Goal: Information Seeking & Learning: Learn about a topic

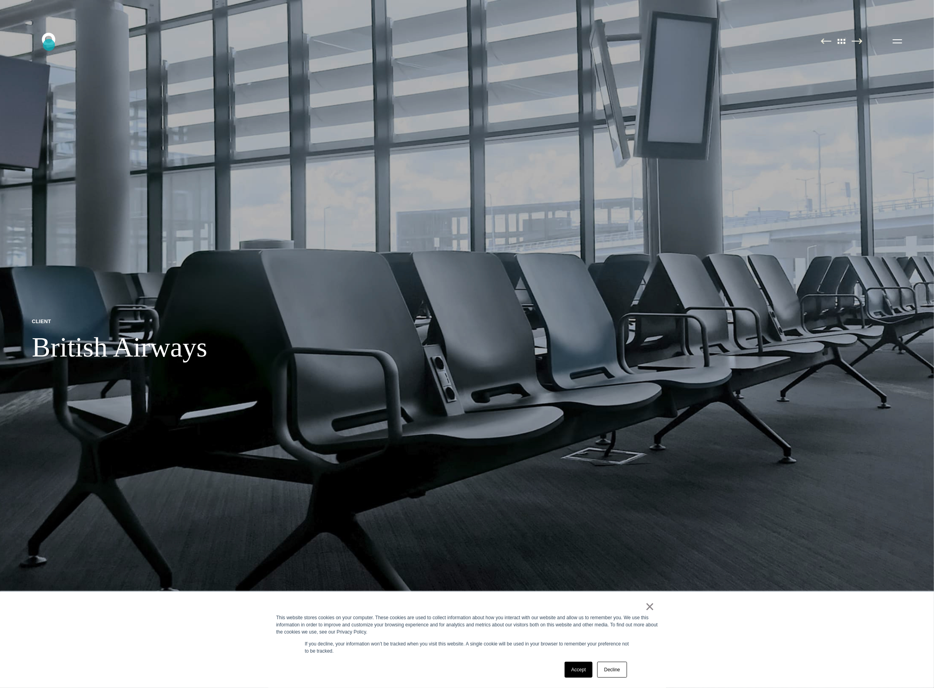
click at [49, 45] on icon ".st0{display:none;} .st1{display:inline;} .st2{font-family:'HelveticaNeue-Mediu…" at bounding box center [54, 41] width 51 height 21
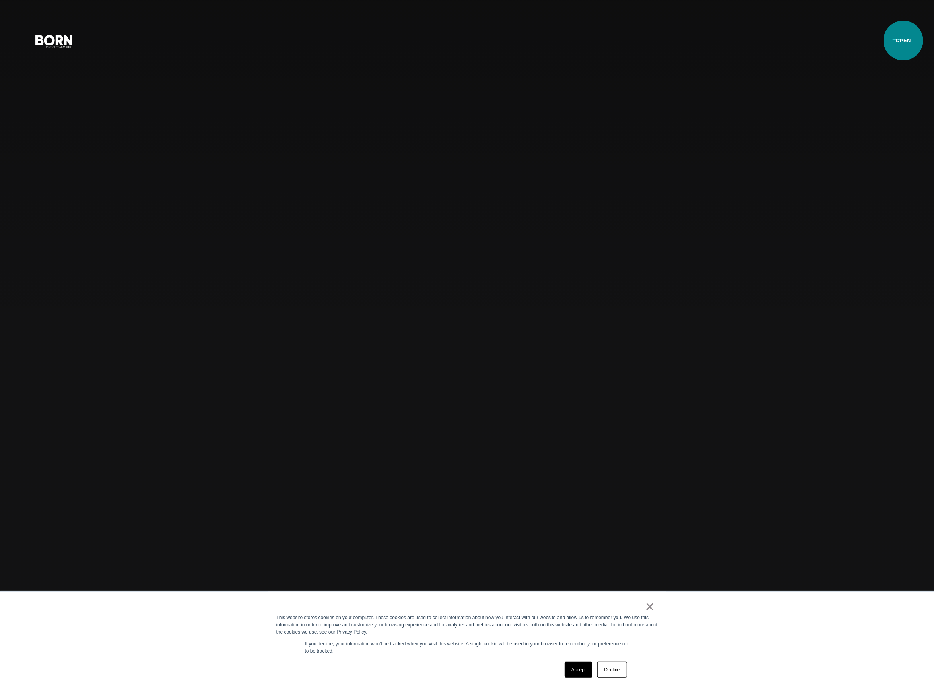
click at [903, 41] on button "Primary Menu" at bounding box center [896, 41] width 19 height 17
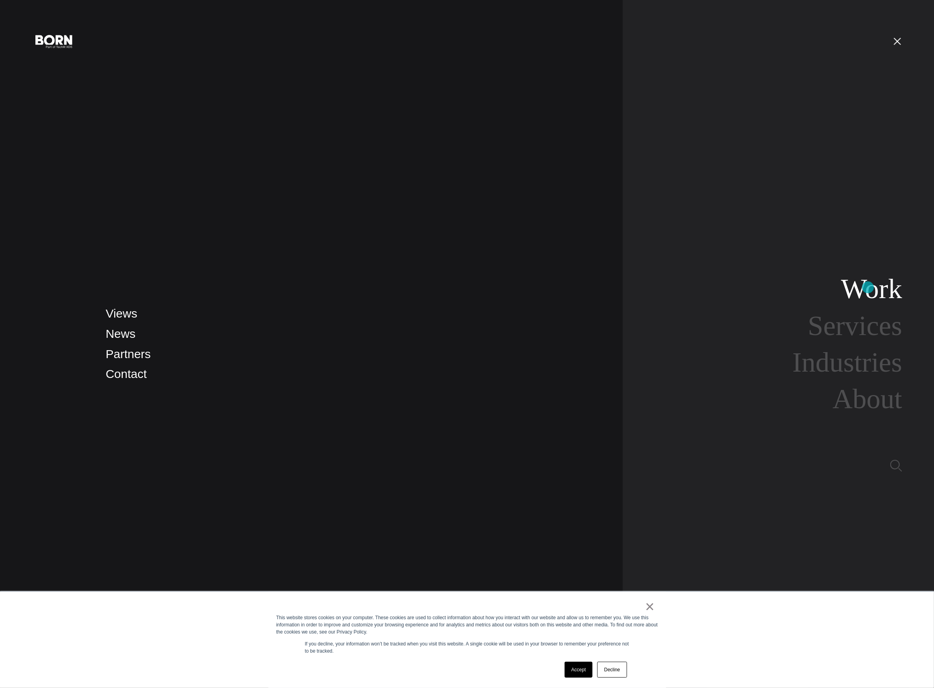
click at [868, 287] on link "Work" at bounding box center [871, 288] width 61 height 31
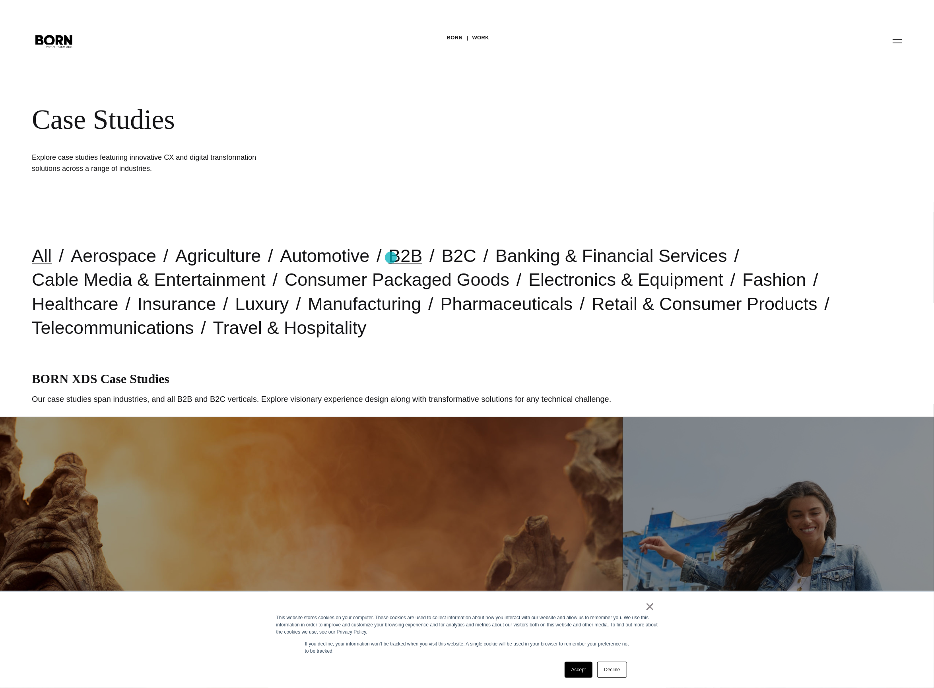
click at [391, 258] on link "B2B" at bounding box center [405, 256] width 34 height 20
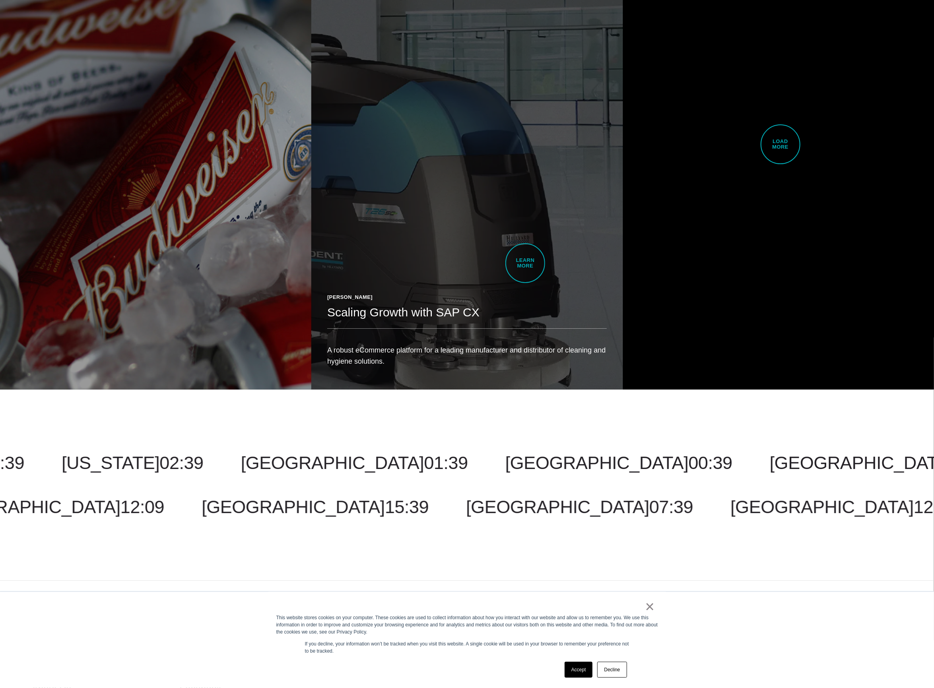
scroll to position [2494, 0]
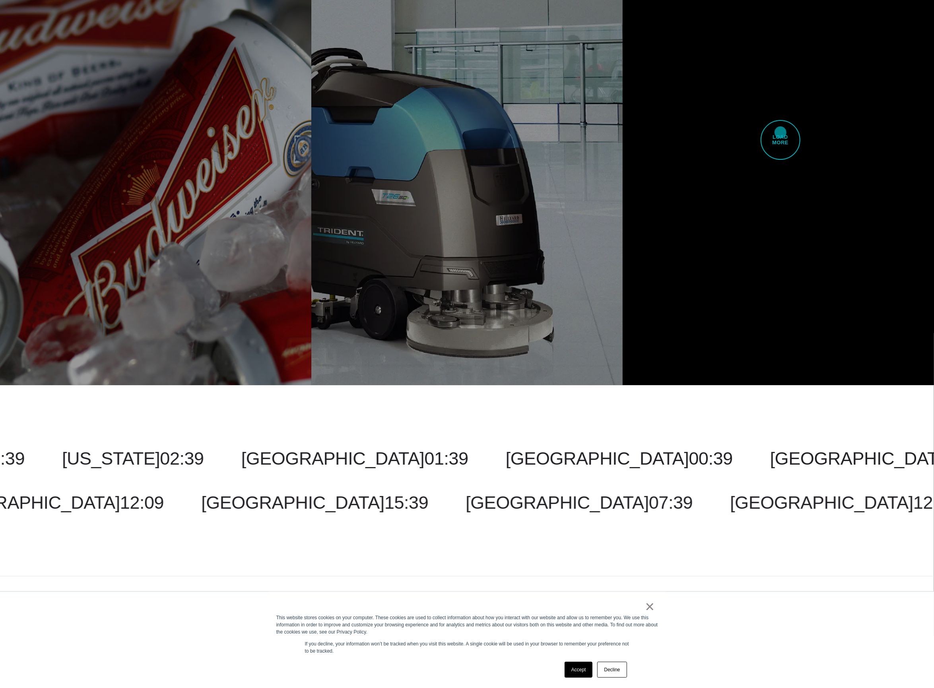
click at [780, 132] on span "Load More" at bounding box center [780, 140] width 40 height 40
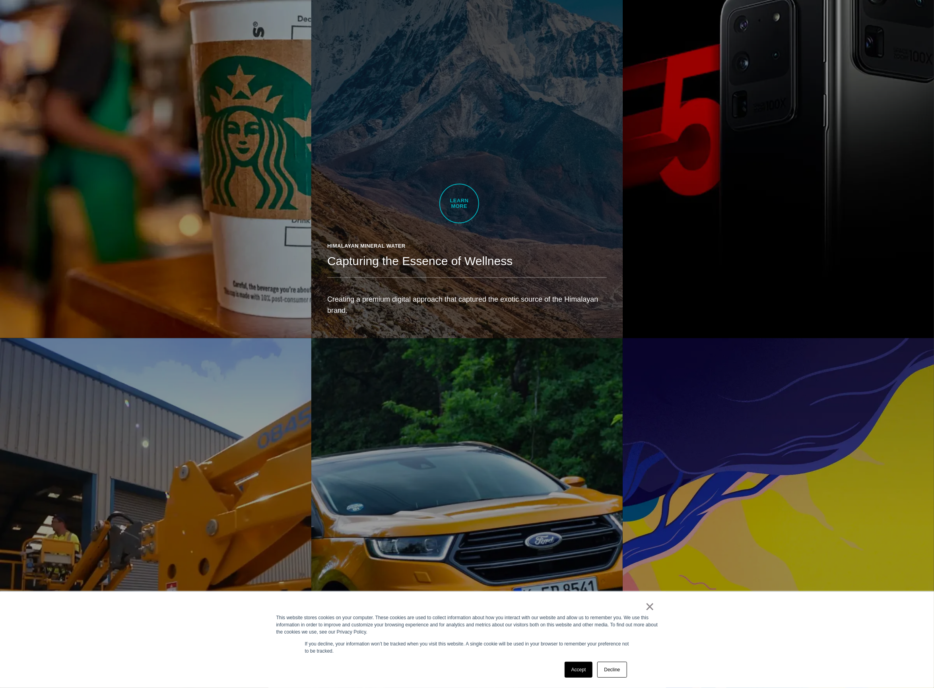
scroll to position [1073, 0]
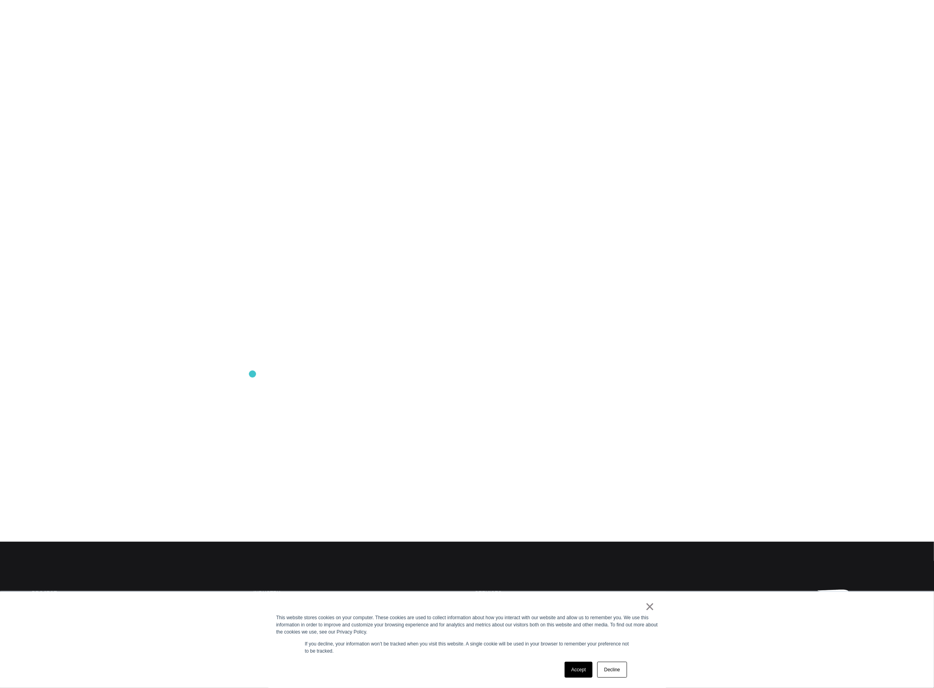
scroll to position [169, 0]
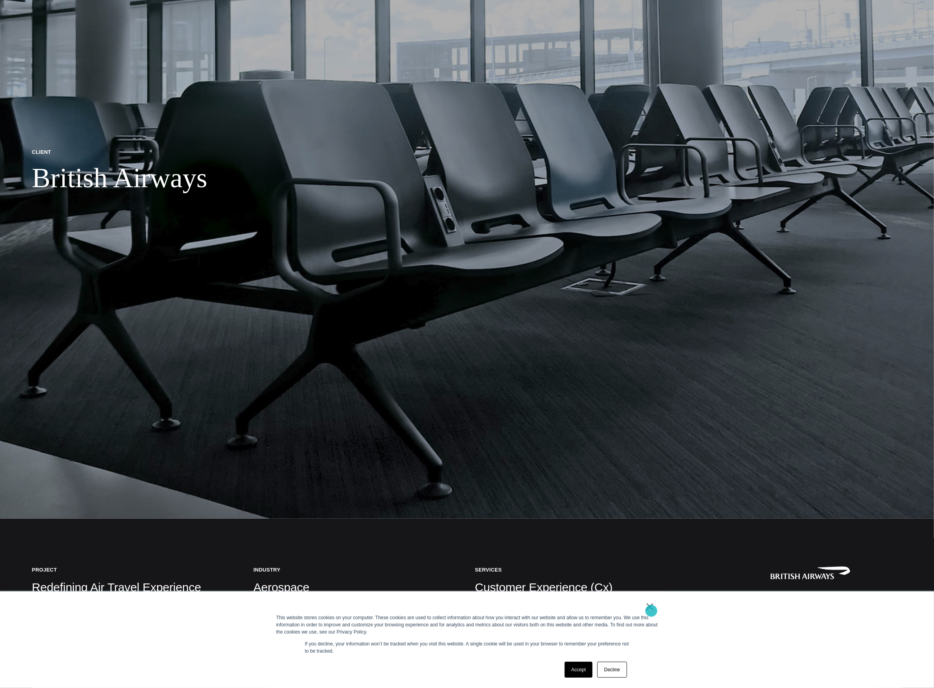
click at [651, 610] on link "×" at bounding box center [650, 606] width 10 height 7
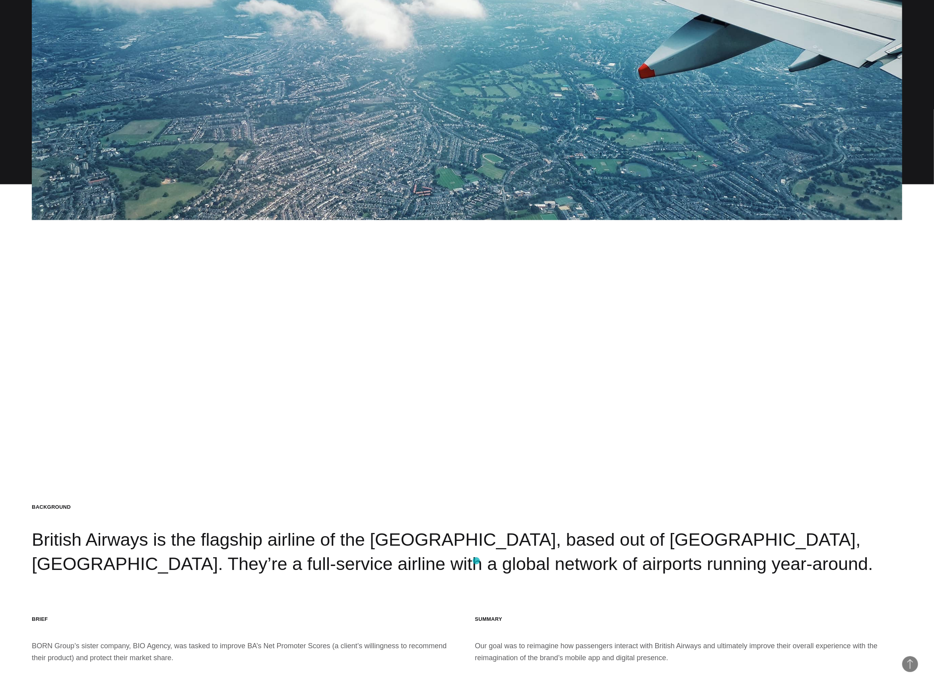
scroll to position [1101, 0]
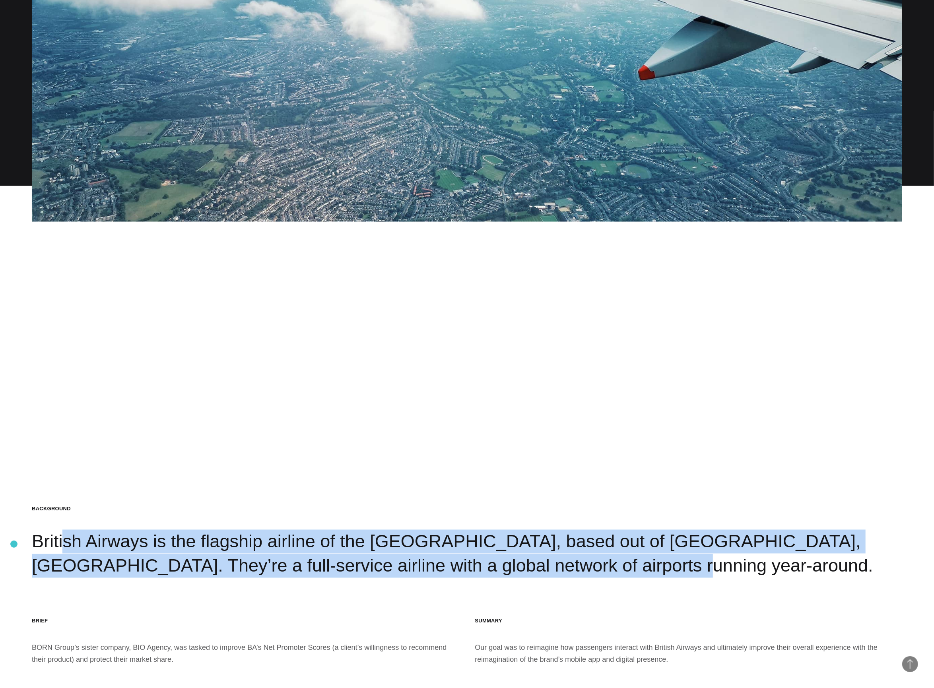
drag, startPoint x: 476, startPoint y: 561, endPoint x: 14, endPoint y: 544, distance: 462.5
click at [14, 544] on section "Background British Airways is the flagship airline of the [GEOGRAPHIC_DATA], ba…" at bounding box center [467, 586] width 934 height 688
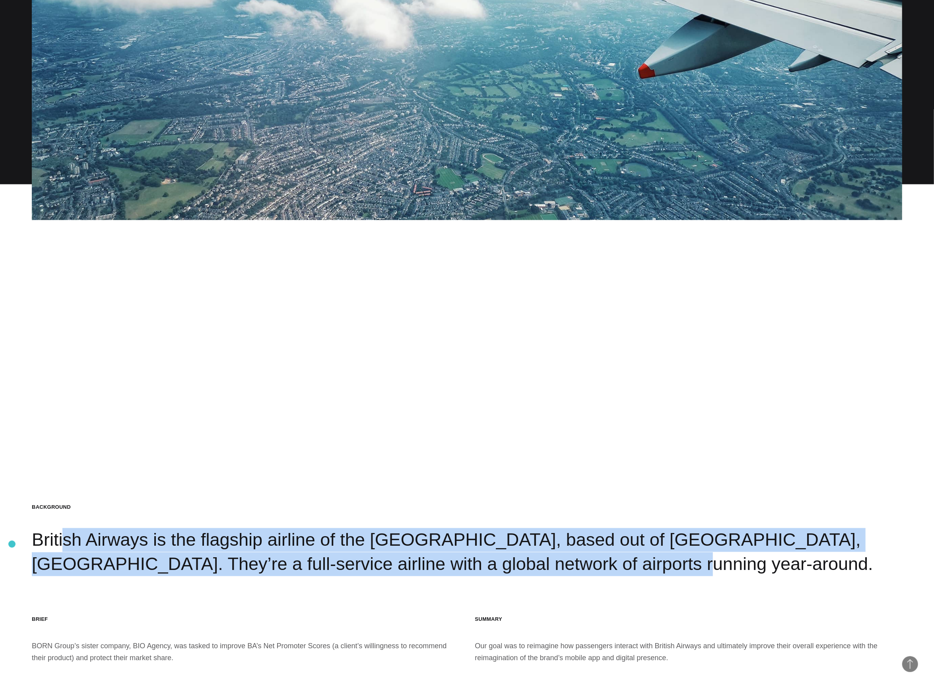
copy div "British Airways is the flagship airline of the [GEOGRAPHIC_DATA], based out of …"
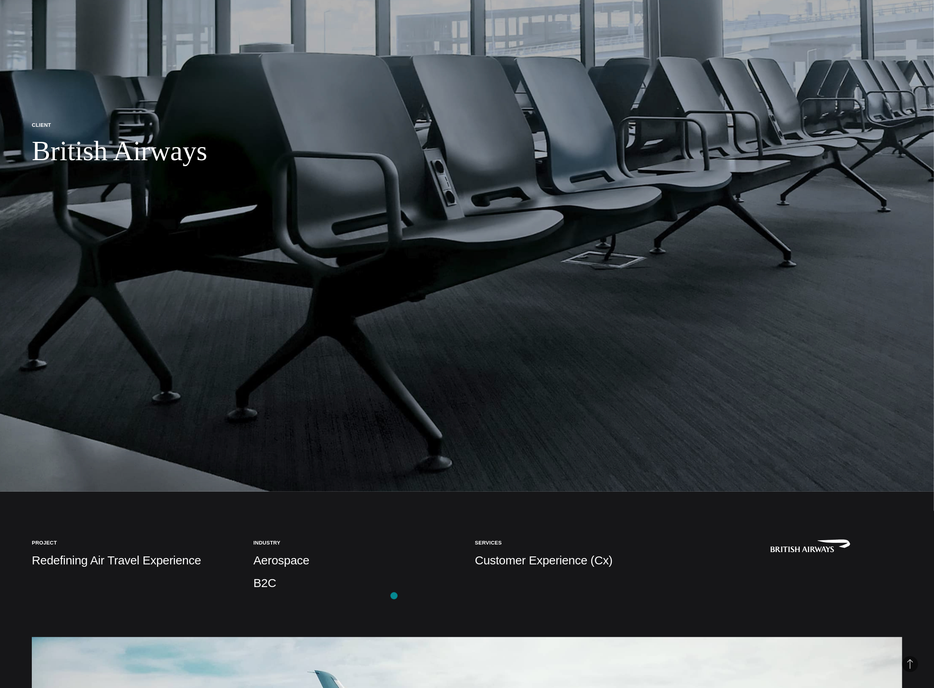
scroll to position [183, 0]
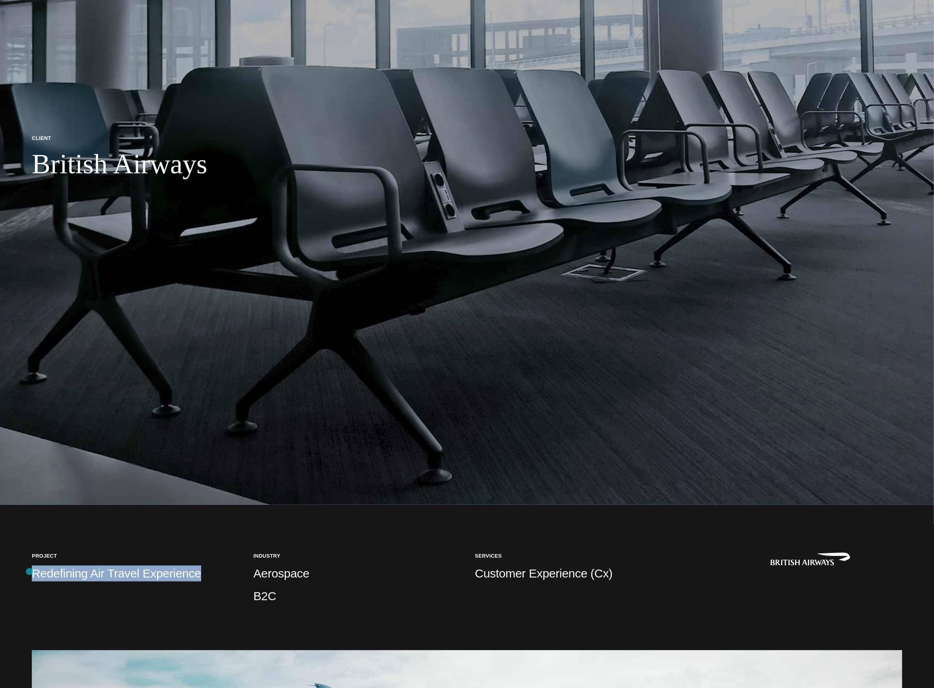
drag, startPoint x: 192, startPoint y: 572, endPoint x: 29, endPoint y: 571, distance: 162.2
copy p "Redefining Air Travel Experience"
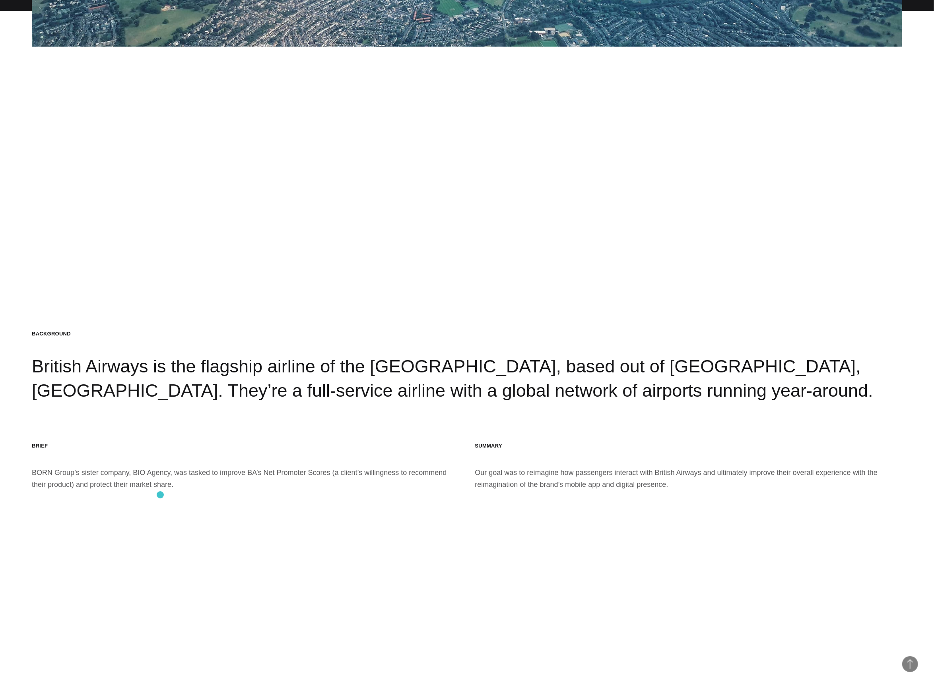
scroll to position [1275, 0]
drag, startPoint x: 673, startPoint y: 486, endPoint x: 467, endPoint y: 478, distance: 206.8
click at [467, 478] on section "Background British Airways is the flagship airline of the [GEOGRAPHIC_DATA], ba…" at bounding box center [467, 411] width 934 height 688
click at [167, 490] on div "Brief BORN Group’s sister company, BIO Agency, was tasked to improve BA’s Net P…" at bounding box center [245, 467] width 427 height 48
drag, startPoint x: 145, startPoint y: 487, endPoint x: 33, endPoint y: 473, distance: 112.1
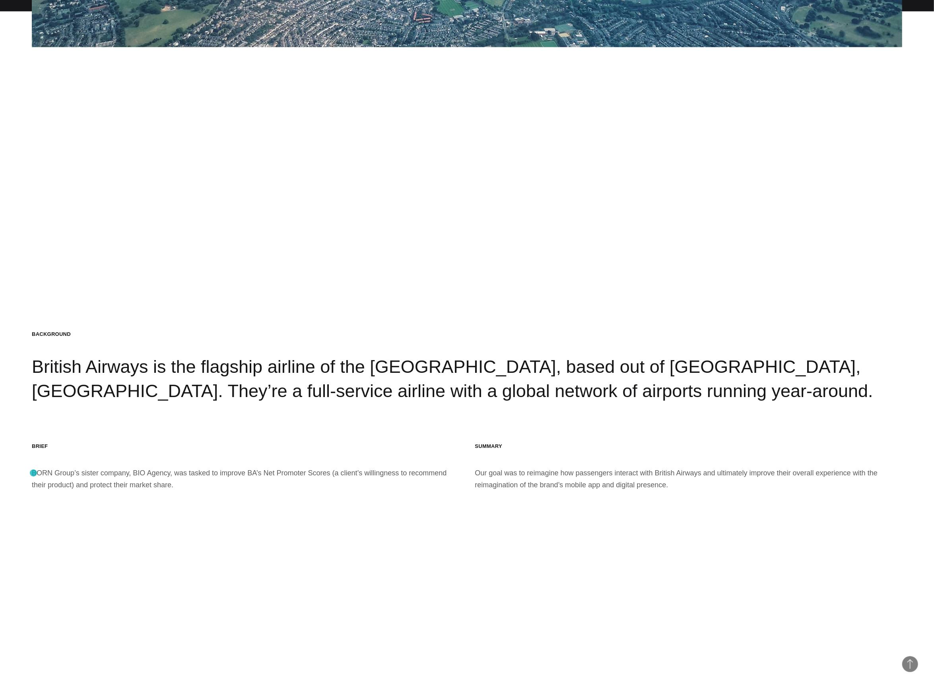
click at [33, 473] on div "Brief BORN Group’s sister company, BIO Agency, was tasked to improve BA’s Net P…" at bounding box center [245, 467] width 427 height 48
copy div "BORN Group’s sister company, BIO Agency, was tasked to improve BA’s Net Promote…"
drag, startPoint x: 655, startPoint y: 487, endPoint x: 477, endPoint y: 473, distance: 179.4
click at [477, 473] on div "Summary Our goal was to reimagine how passengers interact with British Airways …" at bounding box center [688, 467] width 427 height 48
copy div "Our goal was to reimagine how passengers interact with British Airways and ulti…"
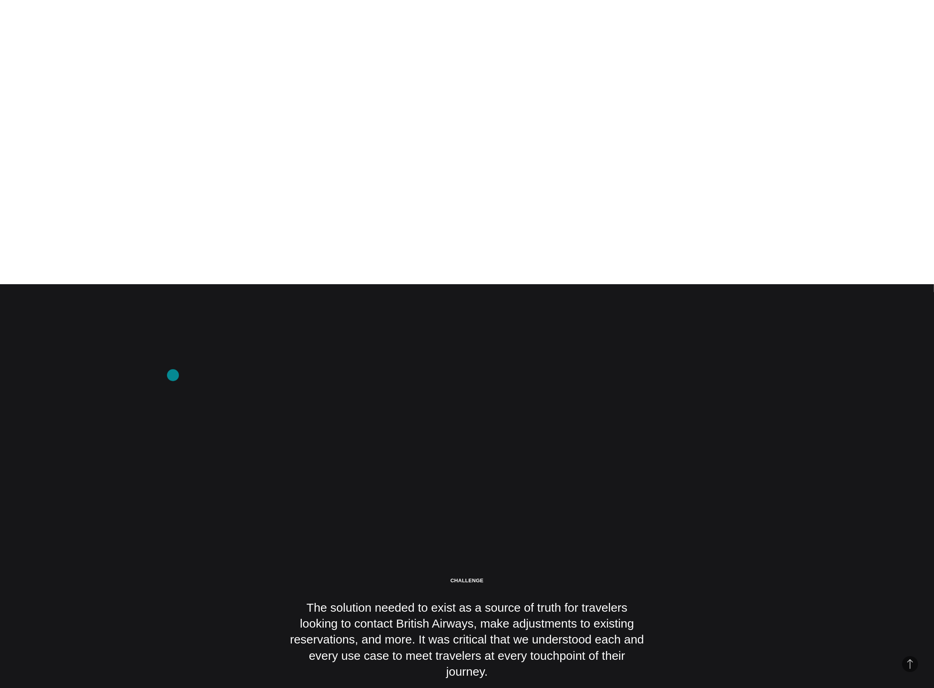
scroll to position [2571, 0]
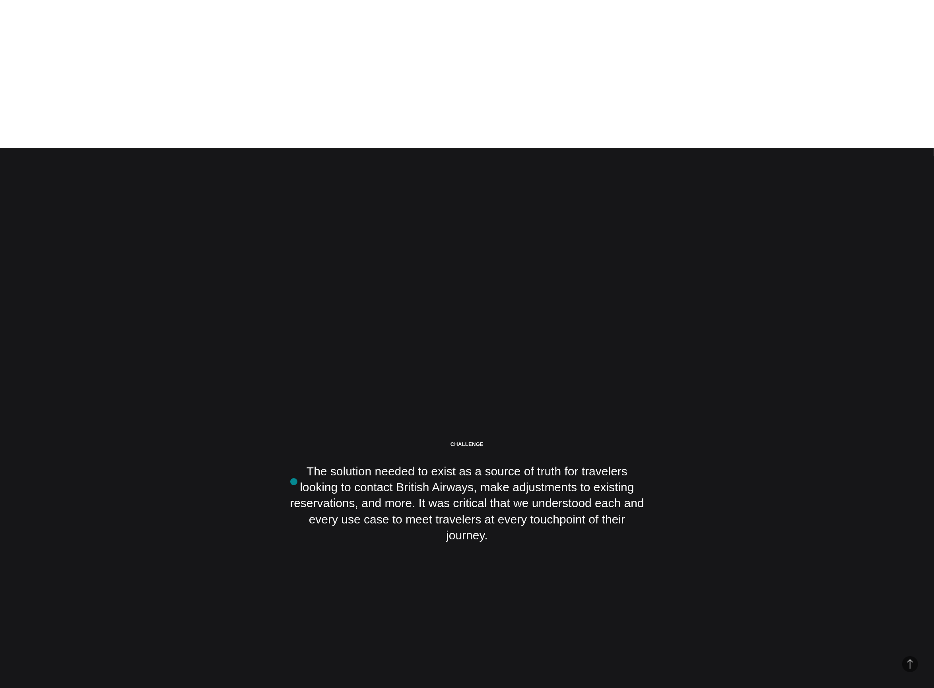
drag, startPoint x: 597, startPoint y: 530, endPoint x: 294, endPoint y: 482, distance: 307.0
click at [294, 482] on div "Challenge The solution needed to exist as a source of truth for travelers looki…" at bounding box center [467, 492] width 358 height 103
copy div "The solution needed to exist as a source of truth for travelers looking to cont…"
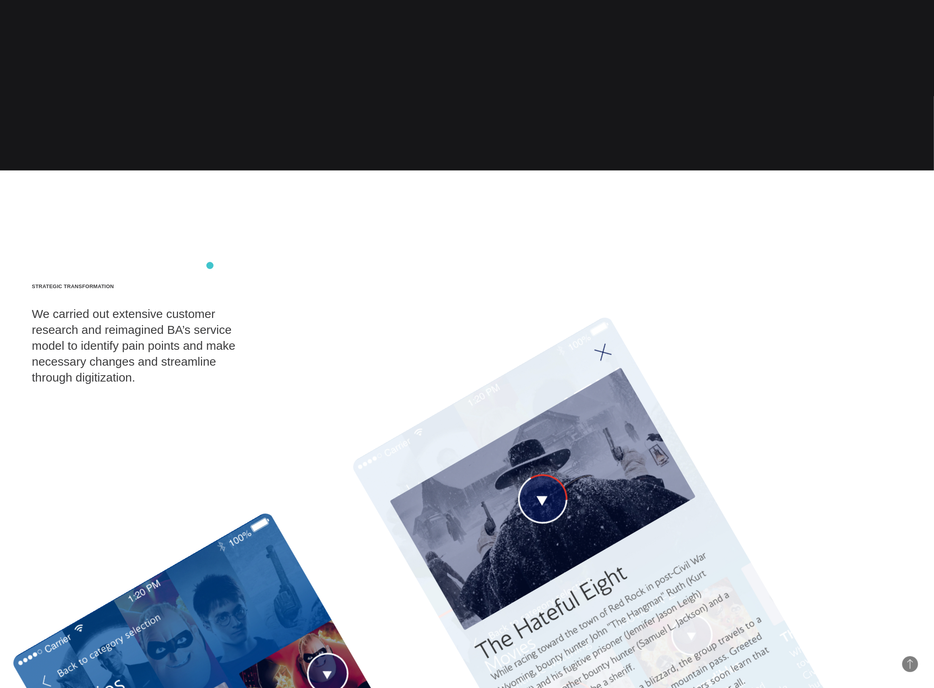
scroll to position [3235, 0]
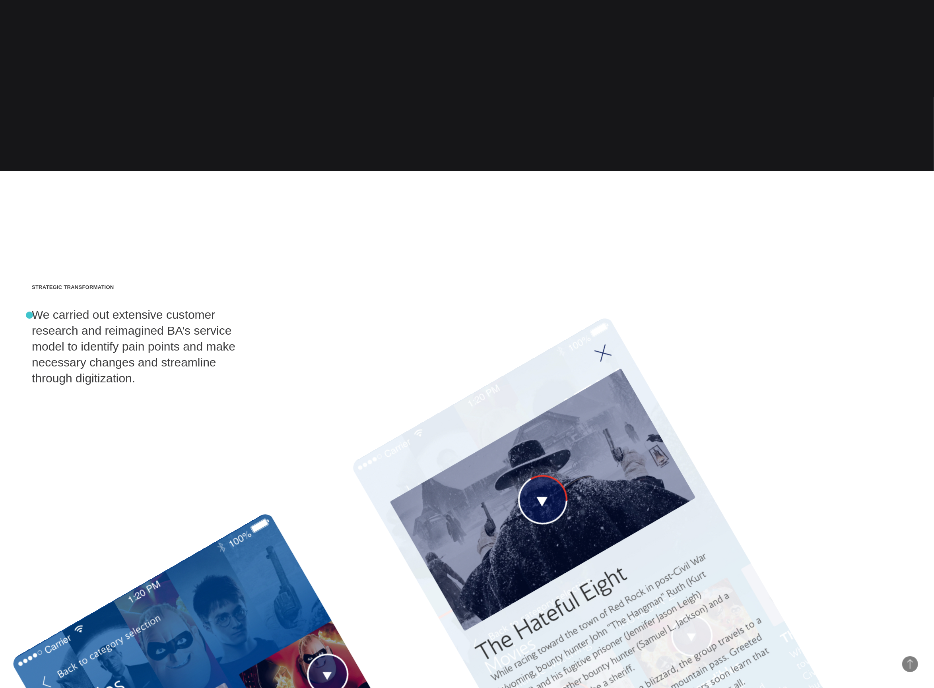
drag, startPoint x: 91, startPoint y: 382, endPoint x: 34, endPoint y: 314, distance: 89.1
click at [34, 314] on div "Strategic Transformation We carried out extensive customer research and reimagi…" at bounding box center [141, 335] width 219 height 103
copy div "We carried out extensive customer research and reimagined BA’s service model to…"
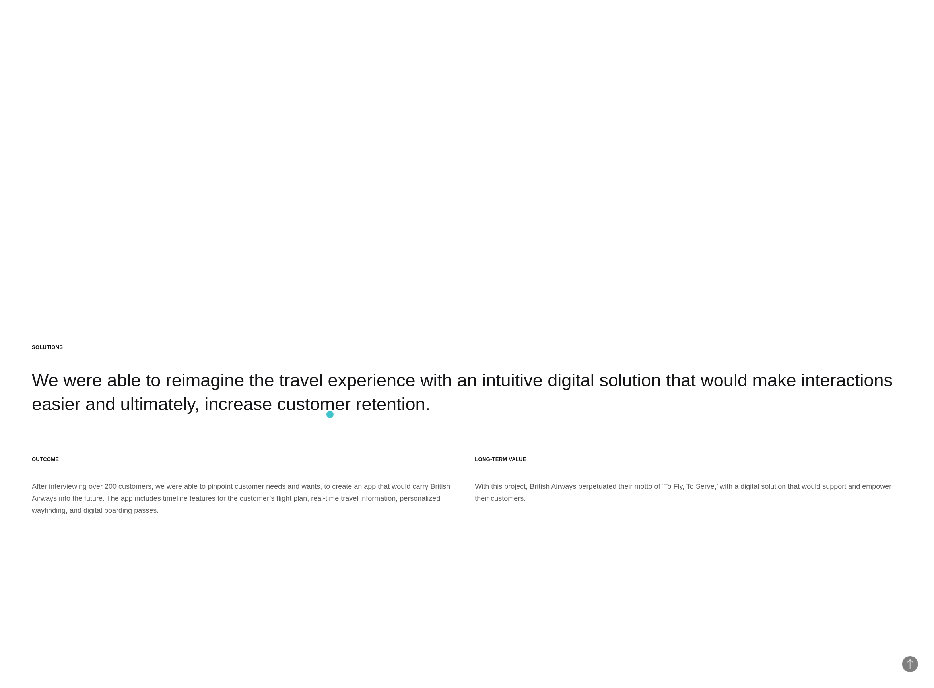
scroll to position [5003, 0]
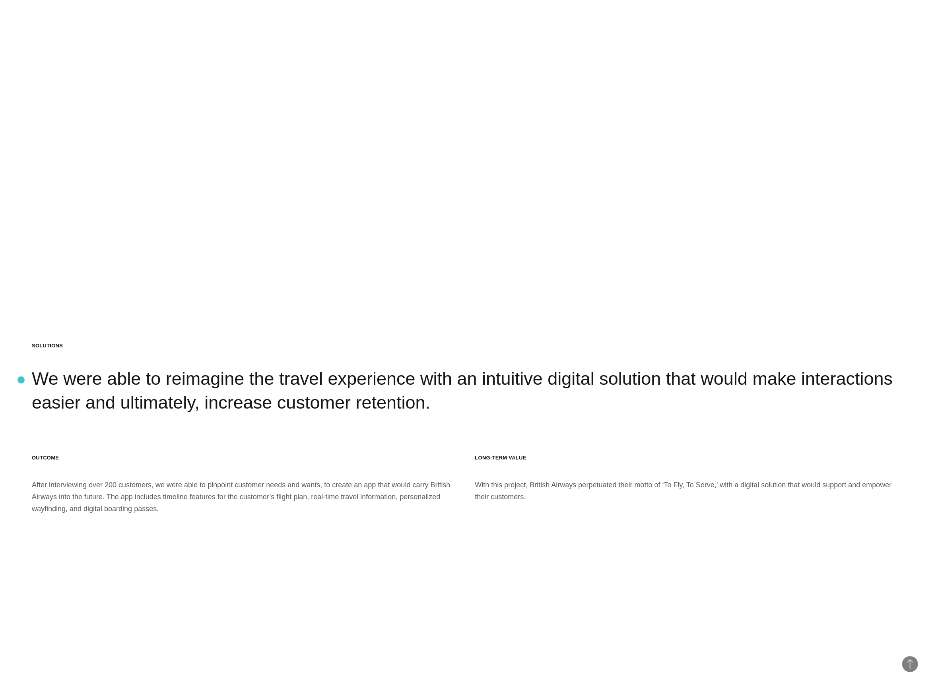
drag, startPoint x: 335, startPoint y: 404, endPoint x: 21, endPoint y: 380, distance: 314.9
click at [21, 380] on section "Solutions We were able to reimagine the travel experience with an intuitive dig…" at bounding box center [467, 428] width 934 height 688
copy div "We were able to reimagine the travel experience with an intuitive digital solut…"
click at [369, 410] on div "Solutions We were able to reimagine the travel experience with an intuitive dig…" at bounding box center [467, 378] width 870 height 72
drag, startPoint x: 369, startPoint y: 407, endPoint x: -12, endPoint y: 385, distance: 381.0
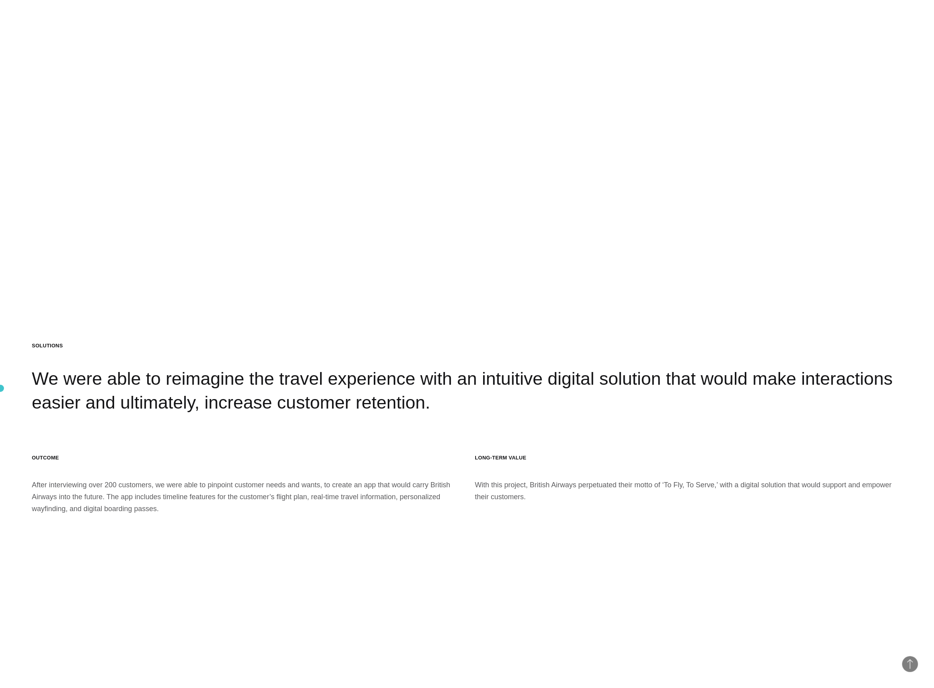
copy div "We were able to reimagine the travel experience with an intuitive digital solut…"
drag, startPoint x: 165, startPoint y: 509, endPoint x: 26, endPoint y: 486, distance: 140.3
click at [26, 486] on section "Solutions We were able to reimagine the travel experience with an intuitive dig…" at bounding box center [467, 428] width 934 height 688
copy div "After interviewing over 200 customers, we were able to pinpoint customer needs …"
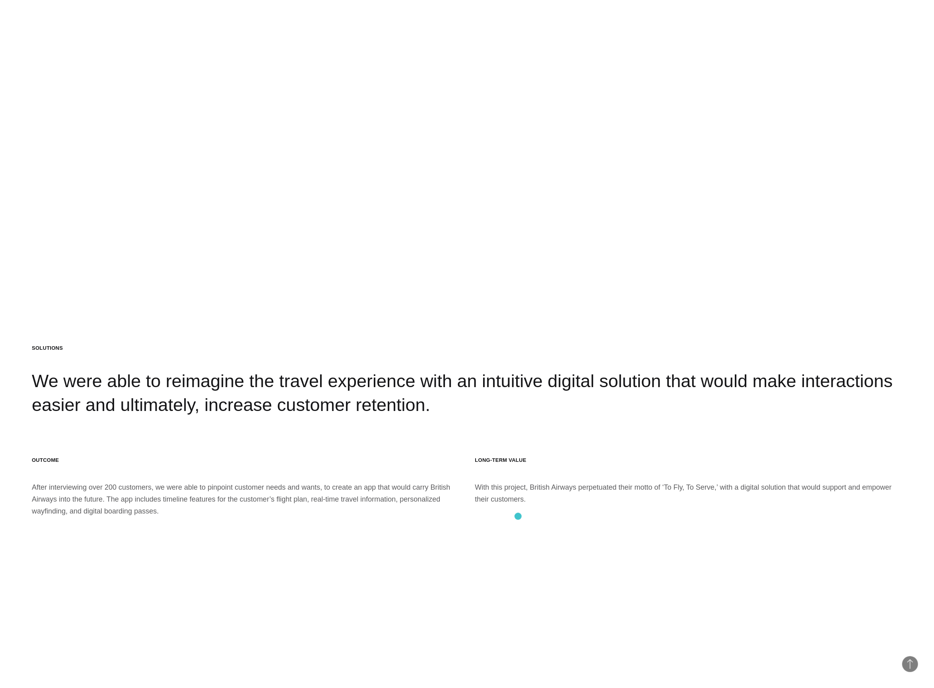
scroll to position [5001, 0]
drag, startPoint x: 533, startPoint y: 499, endPoint x: 467, endPoint y: 483, distance: 68.2
click at [467, 483] on section "Solutions We were able to reimagine the travel experience with an intuitive dig…" at bounding box center [467, 430] width 934 height 688
copy div "With this project, British Airways perpetuated their motto of ‘To Fly, To Serve…"
